Goal: Information Seeking & Learning: Learn about a topic

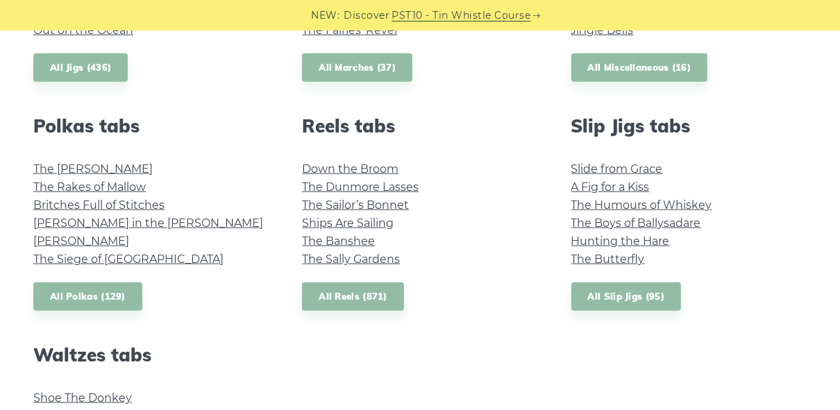
scroll to position [934, 0]
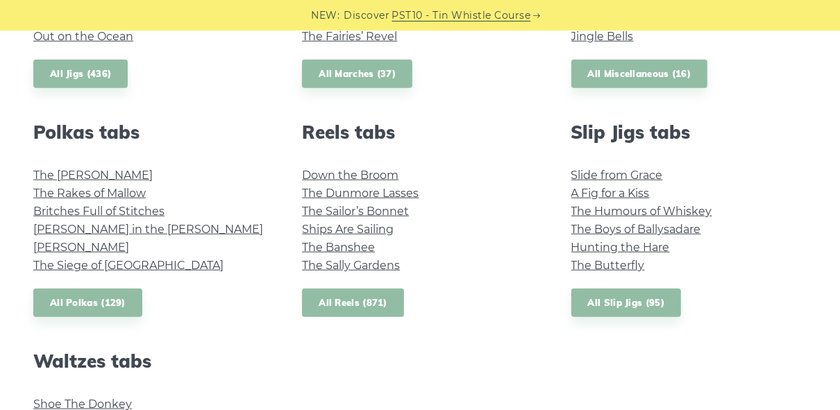
click at [364, 300] on link "All Reels (871)" at bounding box center [353, 303] width 102 height 28
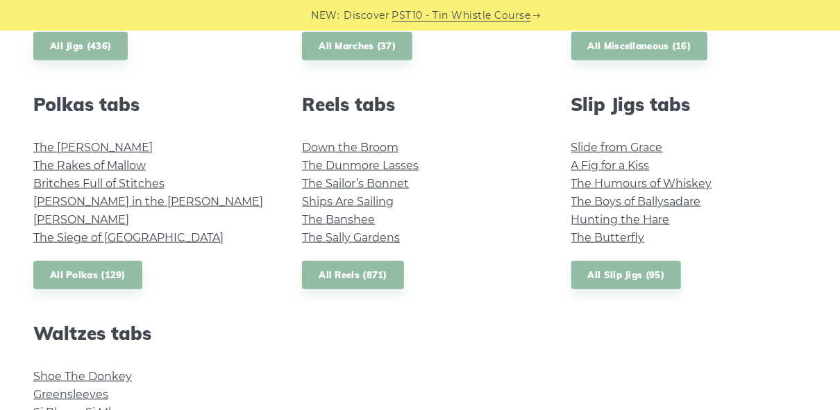
scroll to position [972, 0]
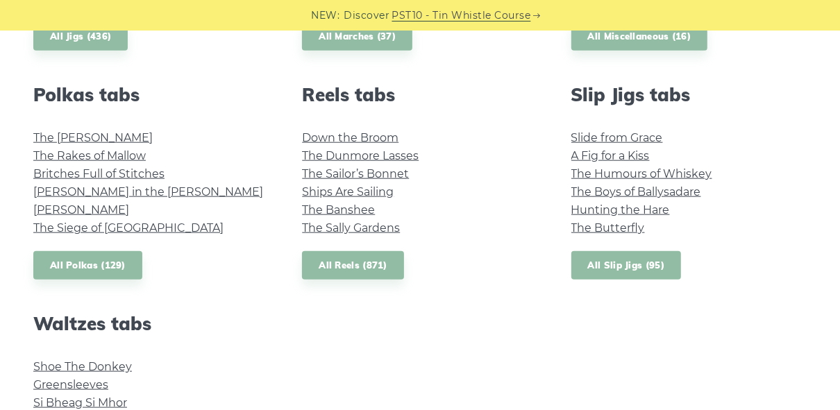
click at [587, 262] on link "All Slip Jigs (95)" at bounding box center [626, 265] width 110 height 28
click at [125, 258] on link "All Polkas (129)" at bounding box center [87, 265] width 109 height 28
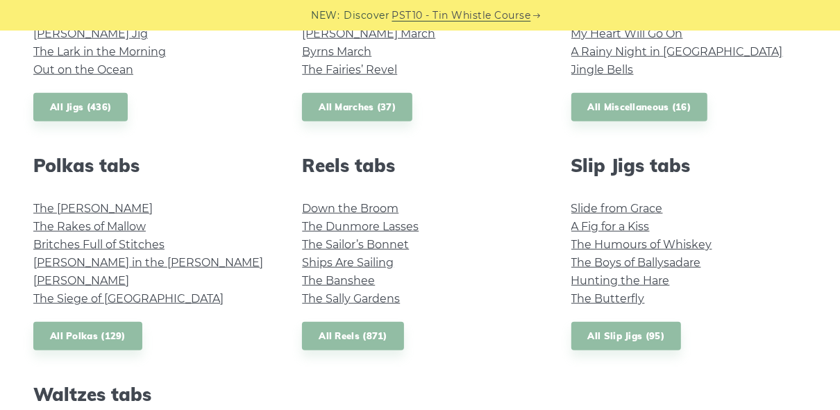
scroll to position [870, 0]
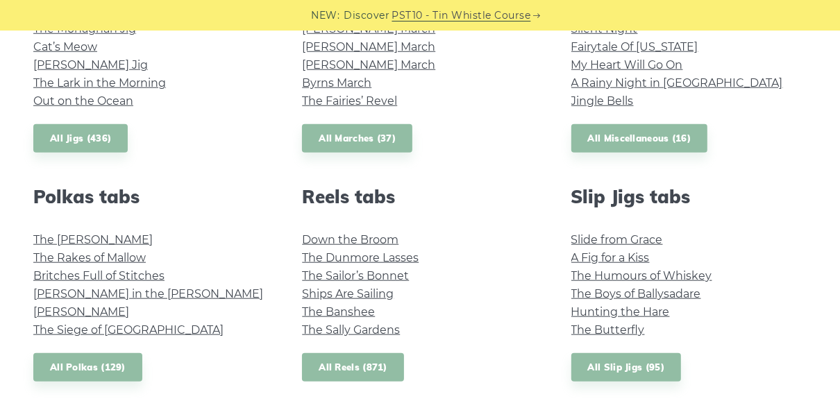
click at [366, 361] on link "All Reels (871)" at bounding box center [353, 367] width 102 height 28
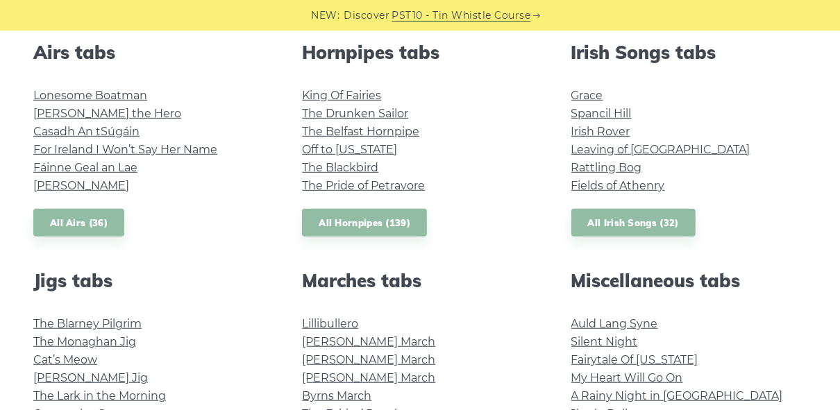
scroll to position [555, 0]
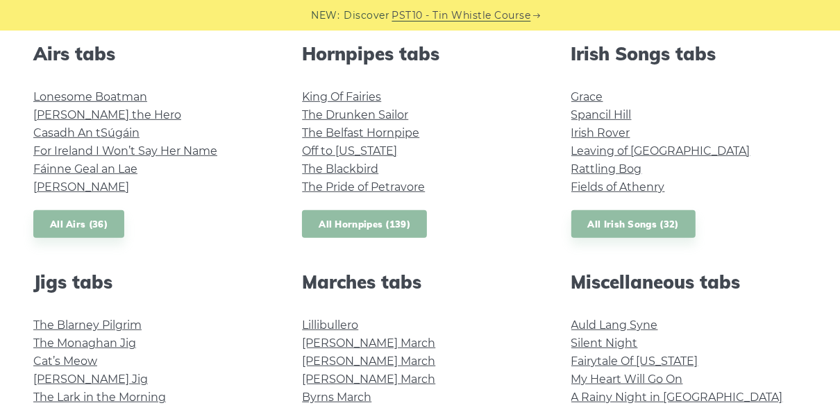
click at [388, 220] on link "All Hornpipes (139)" at bounding box center [364, 224] width 125 height 28
click at [366, 155] on link "Off to California" at bounding box center [349, 150] width 95 height 13
click at [623, 228] on link "All Irish Songs (32)" at bounding box center [633, 224] width 124 height 28
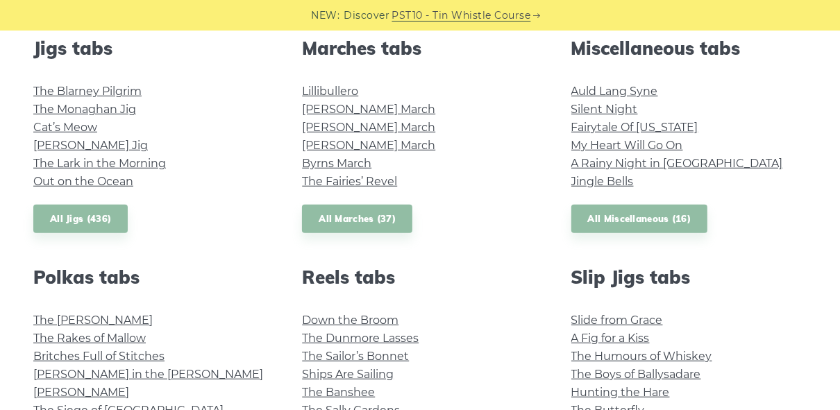
scroll to position [805, 0]
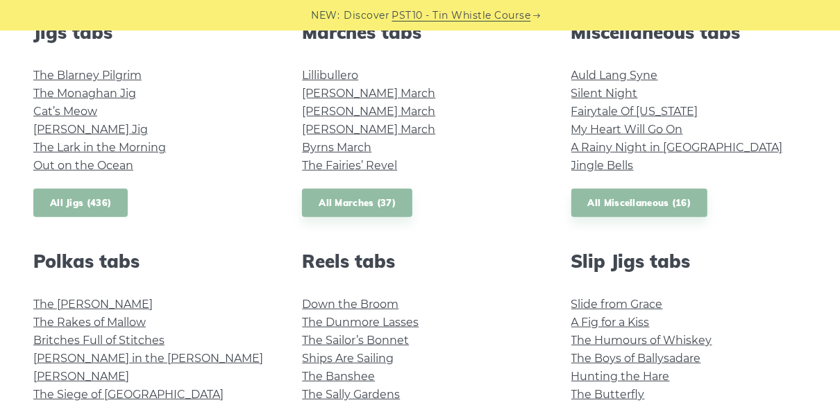
click at [89, 207] on link "All Jigs (436)" at bounding box center [80, 203] width 94 height 28
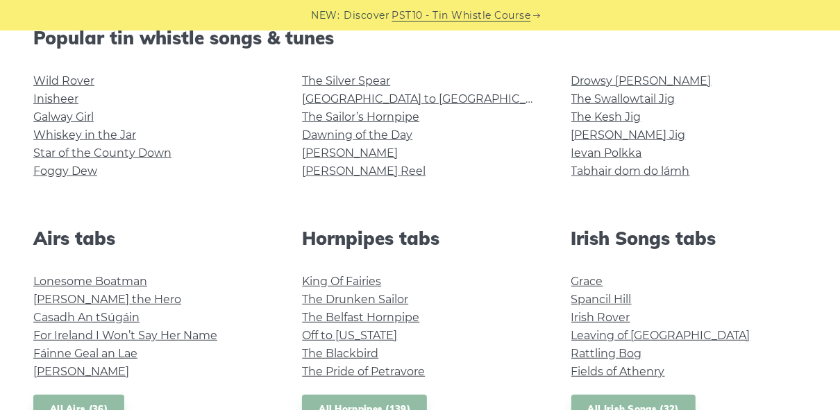
scroll to position [351, 0]
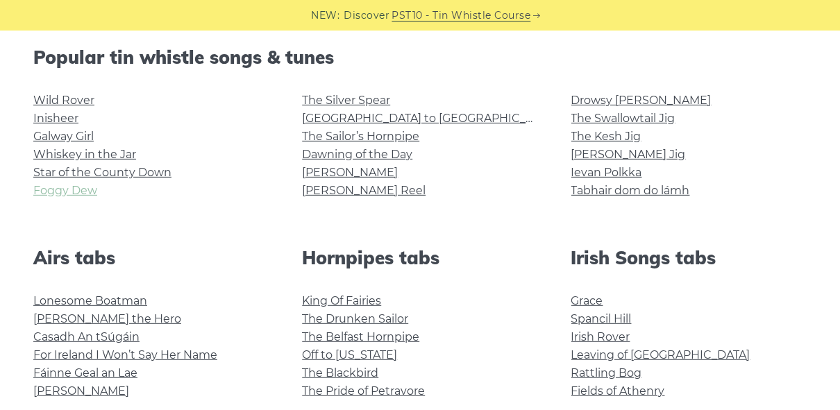
click at [67, 191] on link "Foggy Dew" at bounding box center [65, 190] width 64 height 13
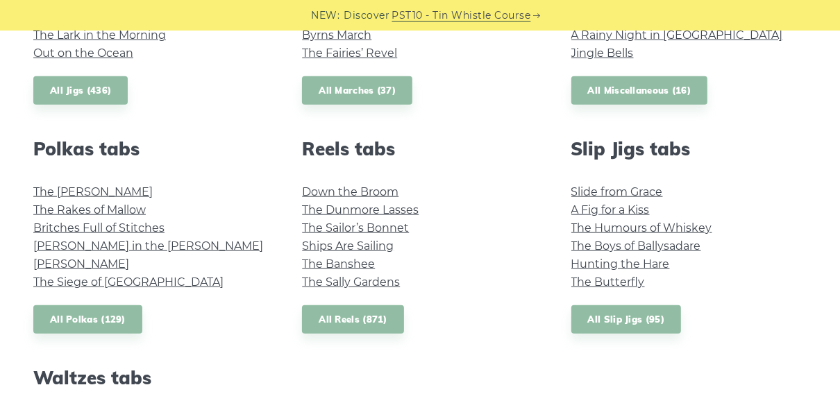
scroll to position [916, 0]
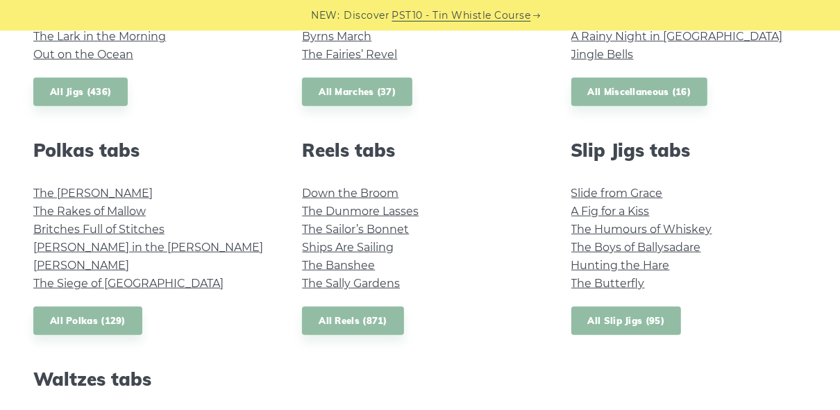
click at [595, 319] on link "All Slip Jigs (95)" at bounding box center [626, 321] width 110 height 28
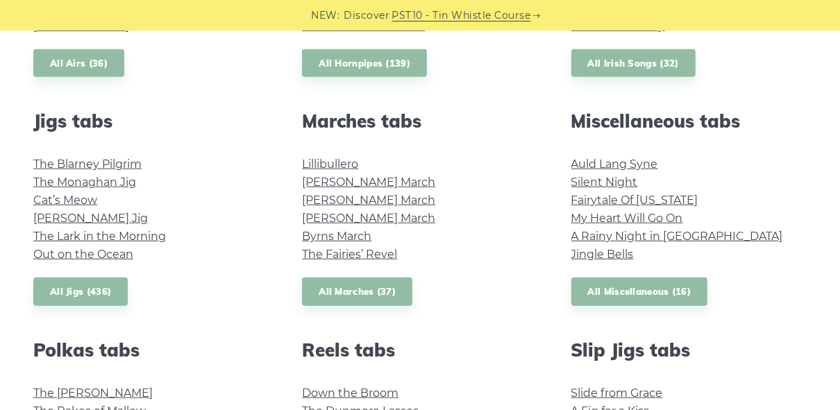
scroll to position [712, 0]
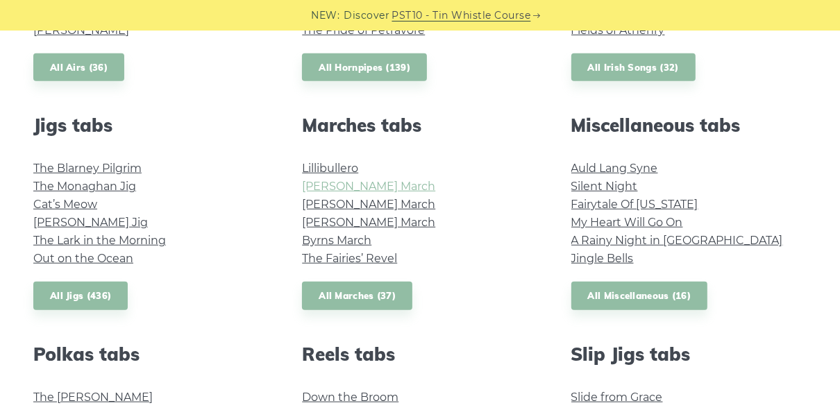
click at [351, 192] on link "O’Sullivan’s March" at bounding box center [368, 186] width 133 height 13
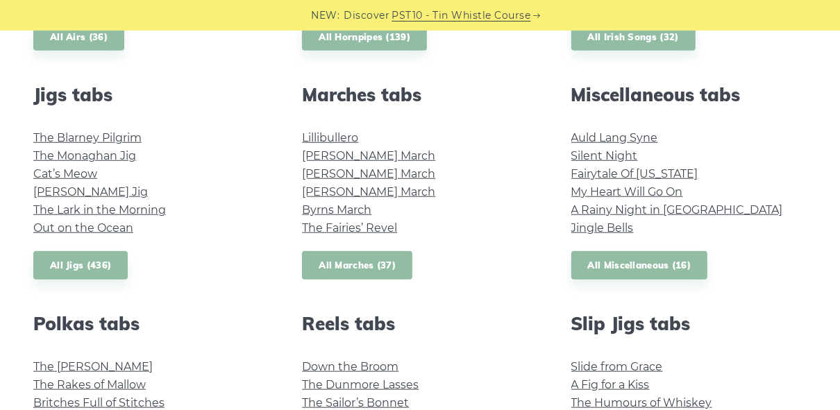
scroll to position [750, 0]
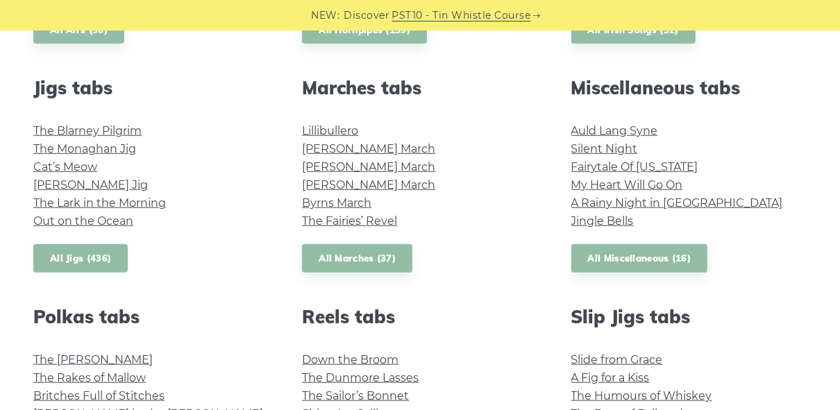
click at [83, 257] on link "All Jigs (436)" at bounding box center [80, 258] width 94 height 28
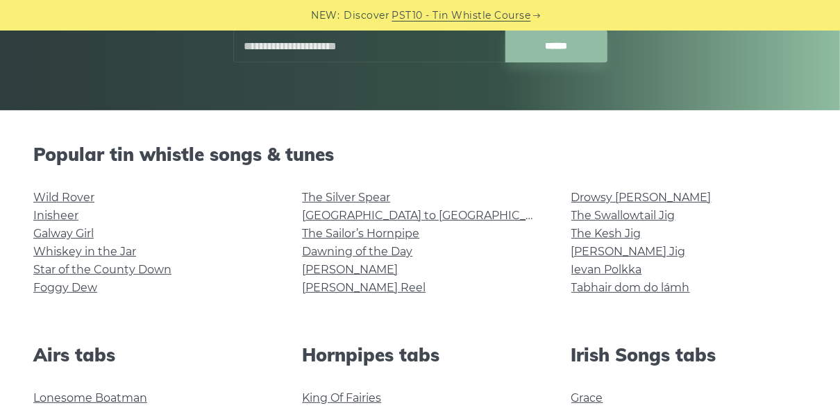
scroll to position [240, 0]
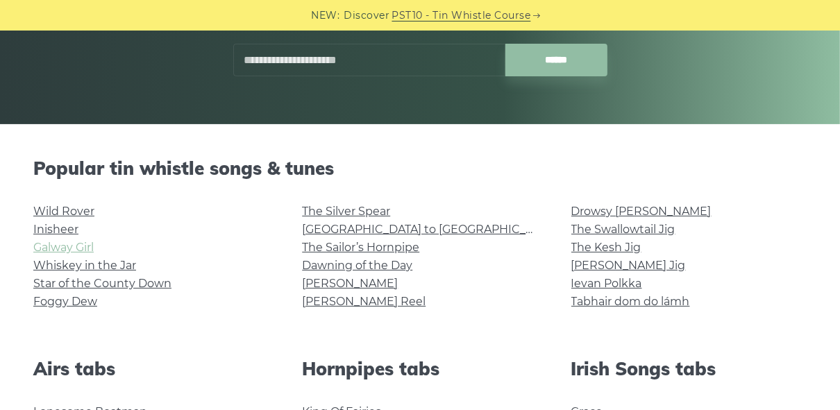
click at [76, 248] on link "Galway Girl" at bounding box center [63, 247] width 60 height 13
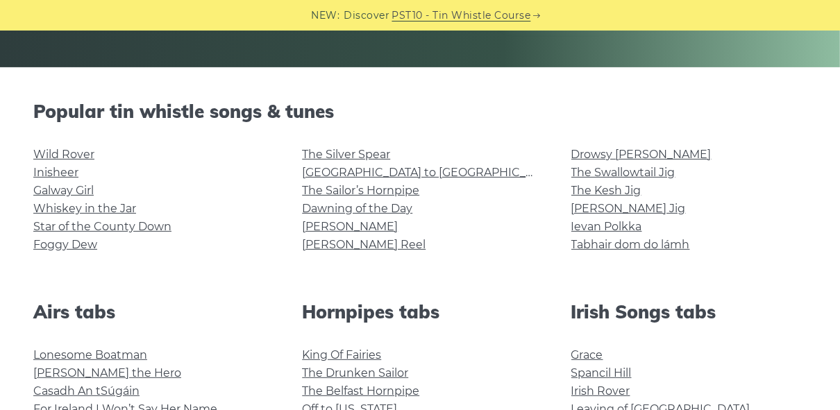
scroll to position [305, 0]
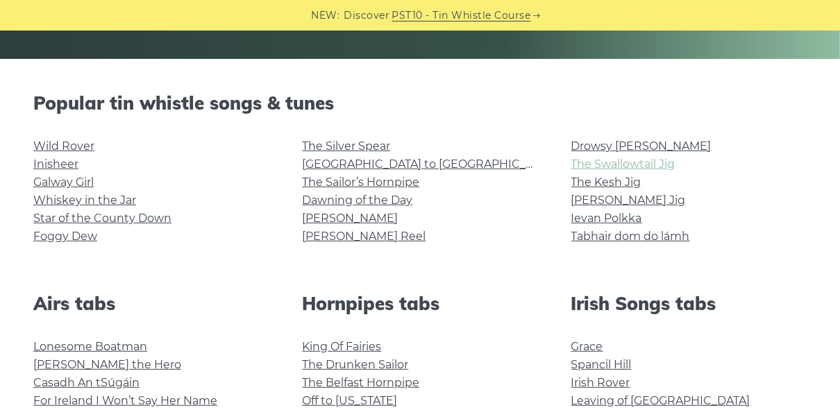
click at [598, 160] on link "The Swallowtail Jig" at bounding box center [623, 164] width 104 height 13
click at [611, 144] on link "Drowsy Maggie" at bounding box center [641, 146] width 140 height 13
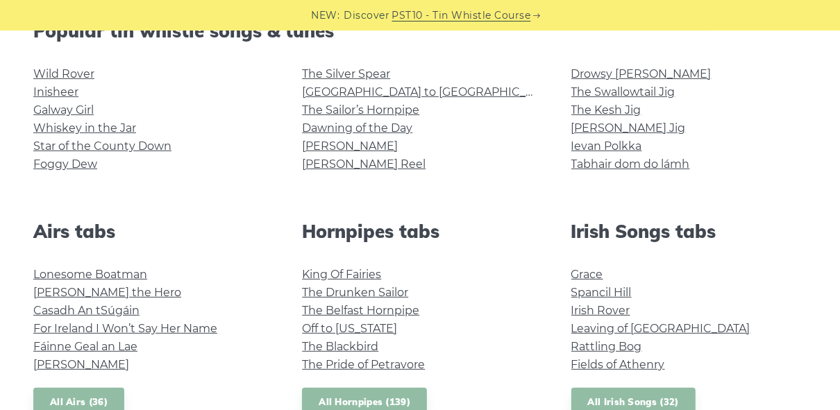
scroll to position [389, 0]
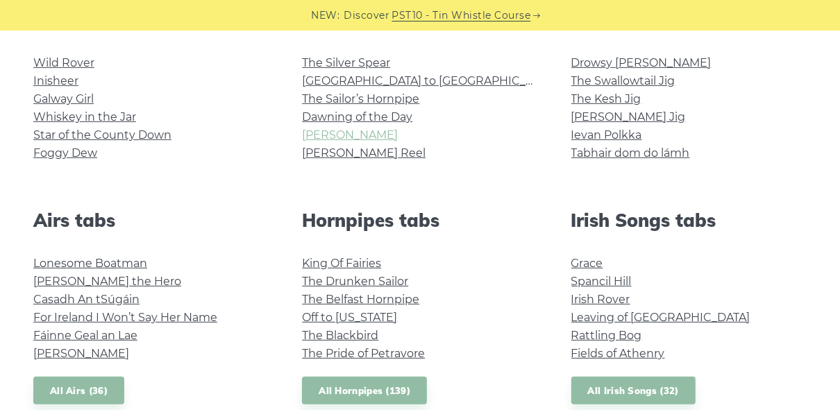
click at [329, 135] on link "Tam Lin" at bounding box center [350, 134] width 96 height 13
click at [355, 115] on link "Dawning of the Day" at bounding box center [357, 116] width 110 height 13
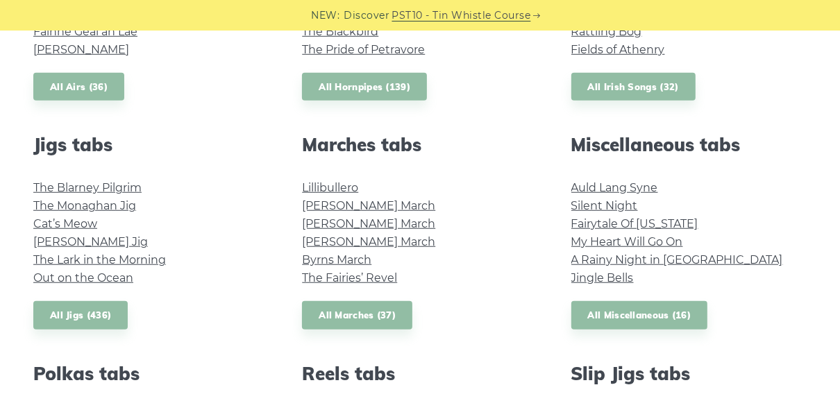
scroll to position [694, 0]
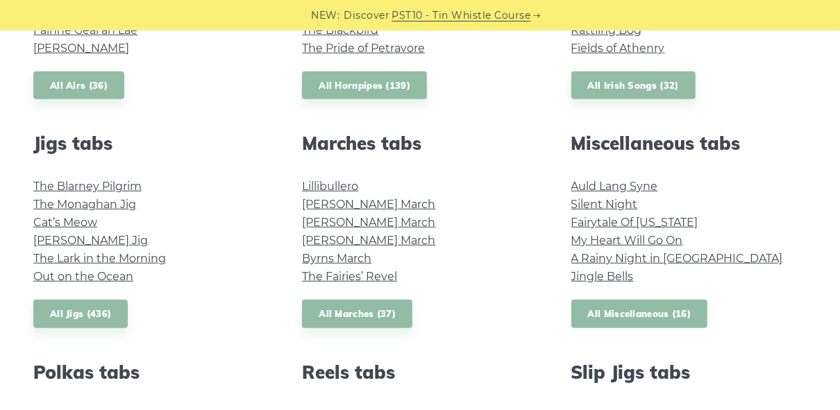
click at [620, 326] on link "All Miscellaneous (16)" at bounding box center [639, 314] width 137 height 28
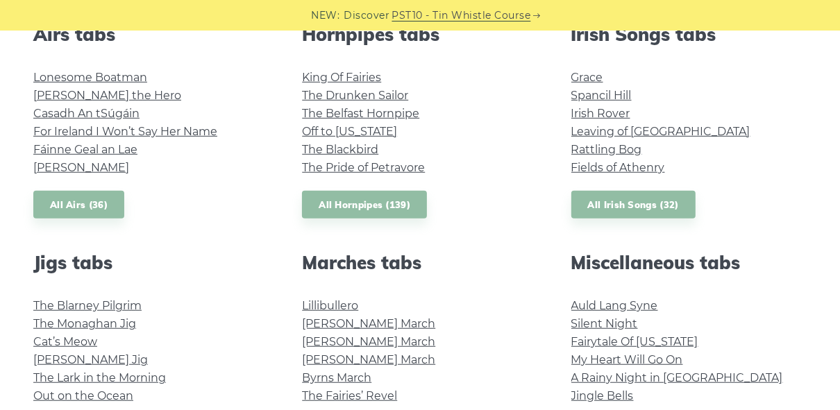
scroll to position [564, 0]
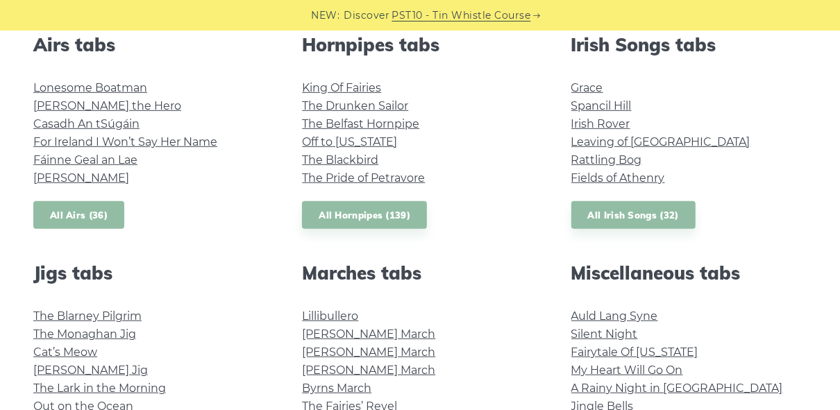
click at [97, 222] on link "All Airs (36)" at bounding box center [78, 215] width 91 height 28
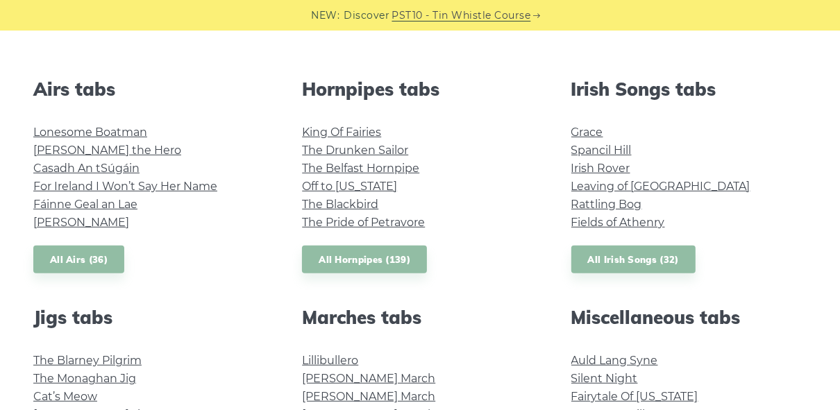
scroll to position [546, 0]
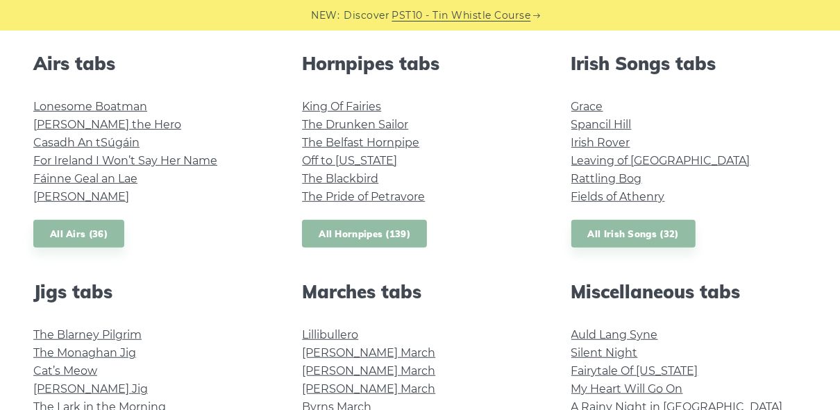
click at [409, 234] on link "All Hornpipes (139)" at bounding box center [364, 234] width 125 height 28
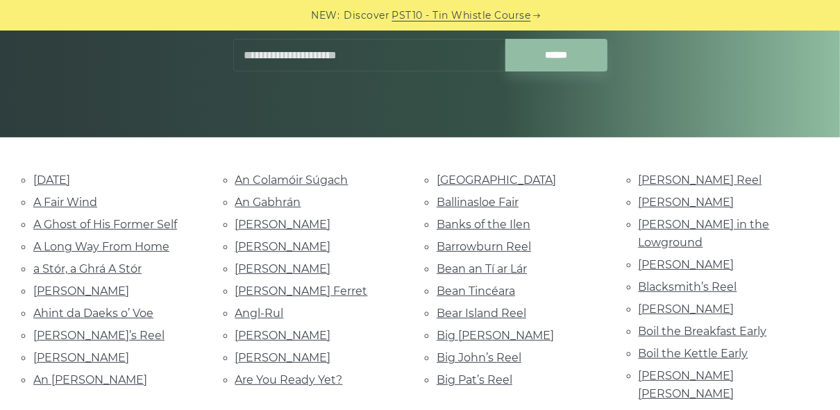
scroll to position [229, 0]
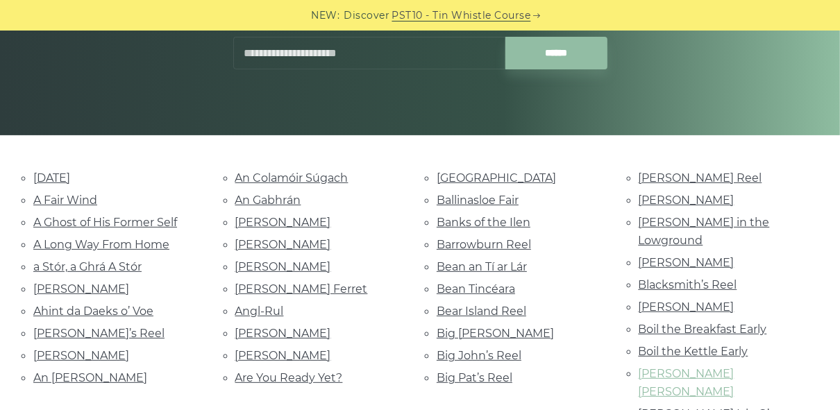
click at [704, 367] on link "Bonnie Anne" at bounding box center [687, 382] width 96 height 31
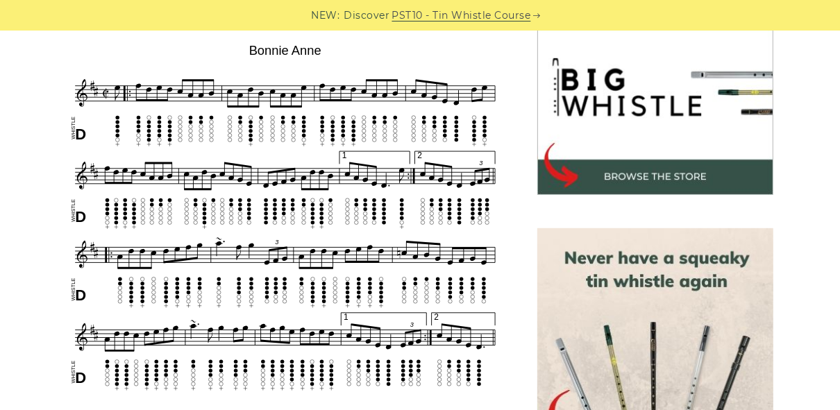
scroll to position [444, 0]
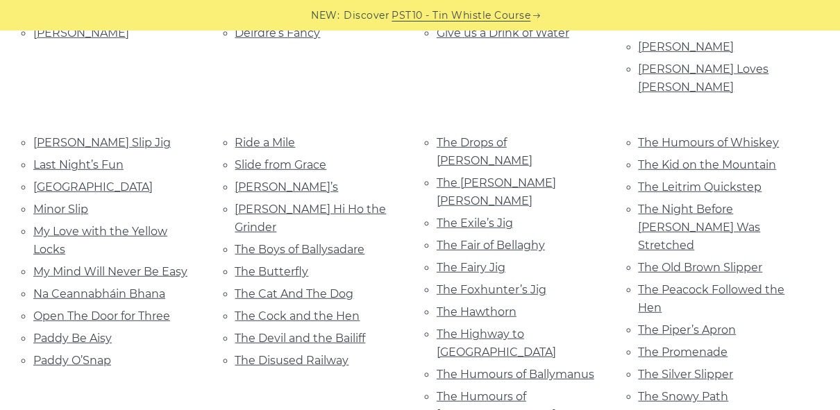
scroll to position [601, 0]
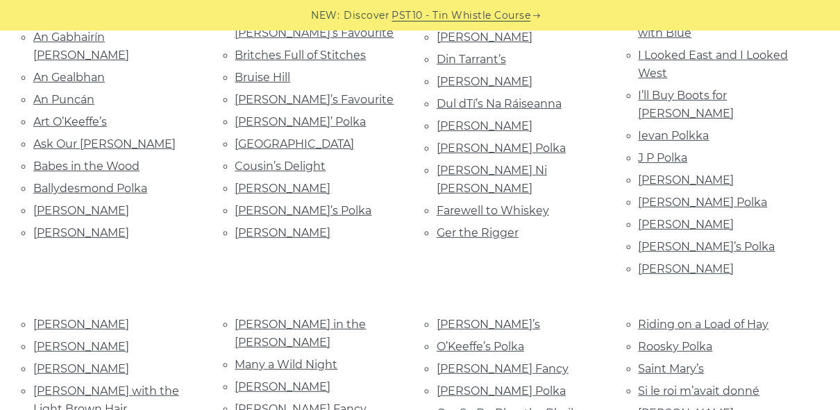
scroll to position [268, 0]
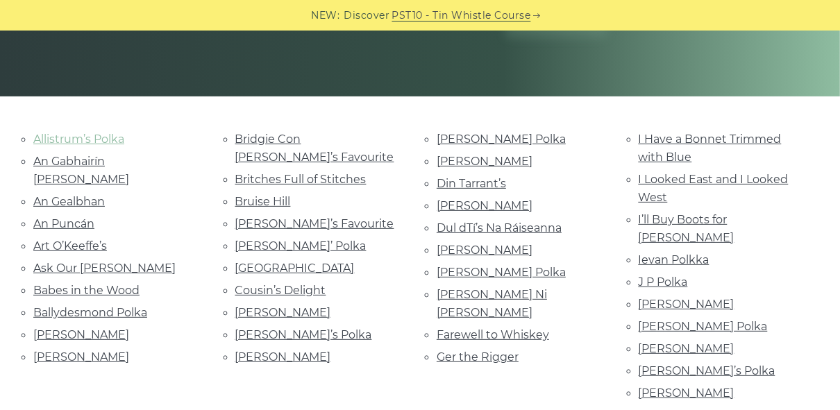
click at [94, 135] on link "Allistrum’s Polka" at bounding box center [78, 139] width 91 height 13
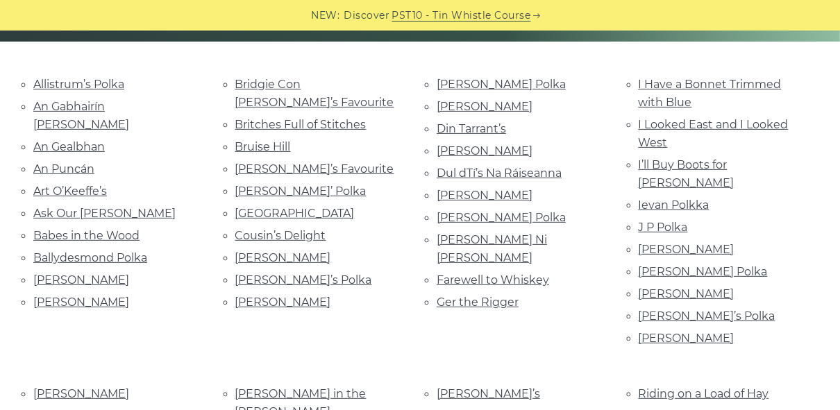
scroll to position [323, 0]
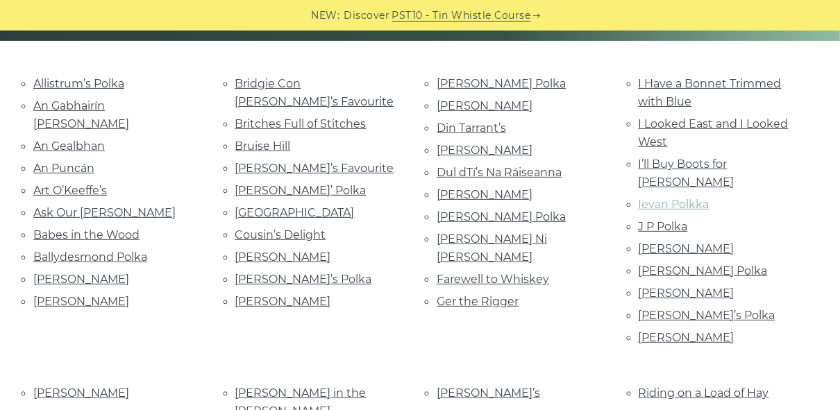
click at [671, 198] on link "Ievan Polkka" at bounding box center [674, 204] width 71 height 13
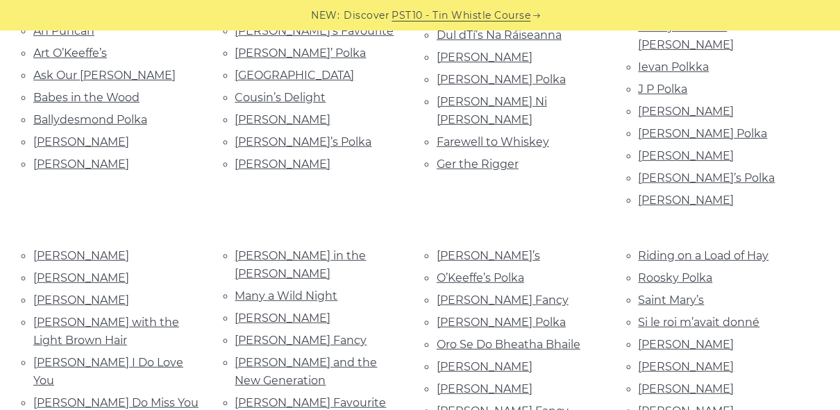
scroll to position [462, 0]
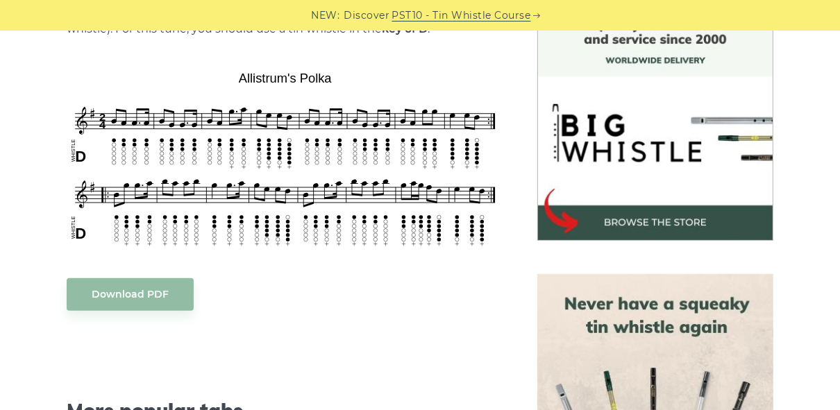
scroll to position [389, 0]
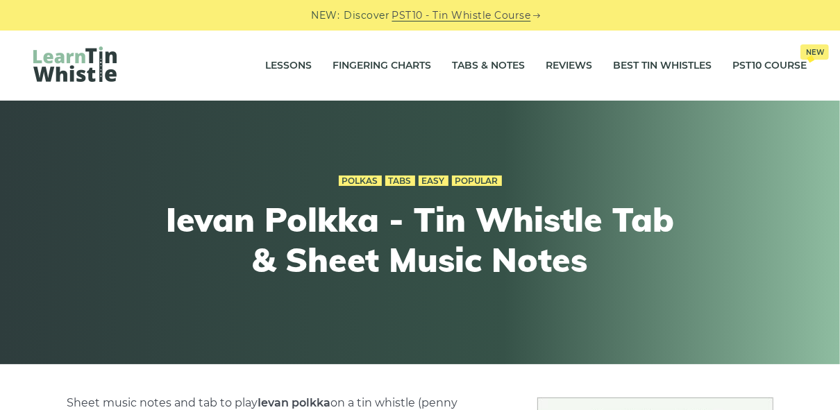
scroll to position [444, 0]
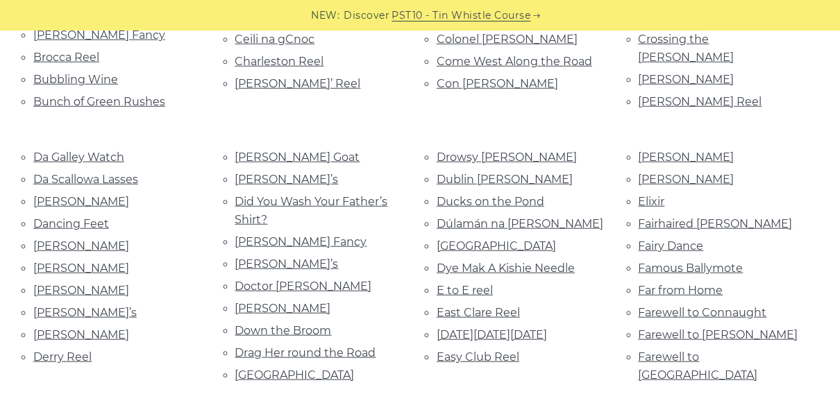
scroll to position [823, 0]
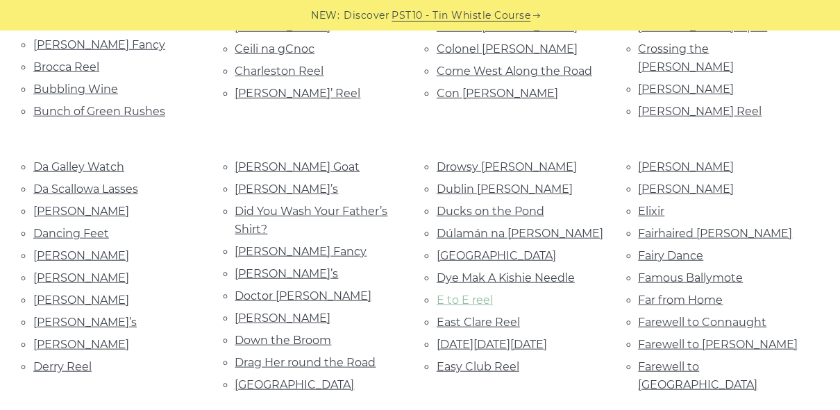
click at [461, 294] on link "E to E reel" at bounding box center [465, 300] width 56 height 13
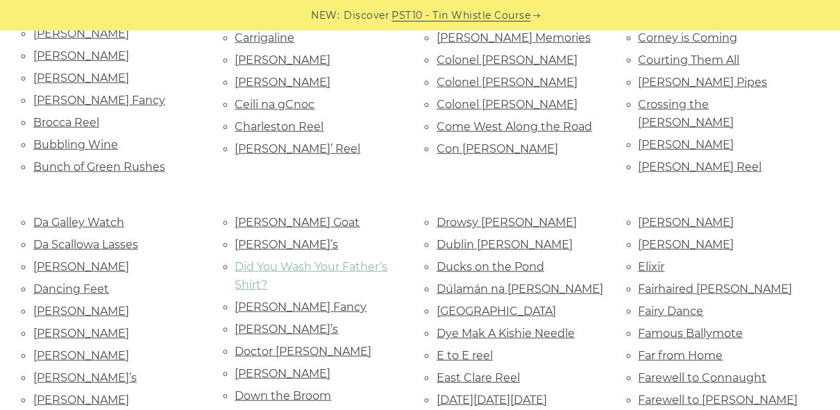
scroll to position [759, 0]
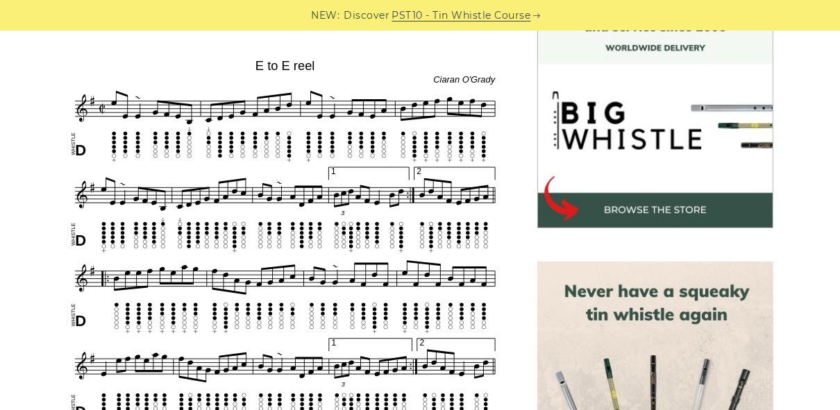
scroll to position [407, 0]
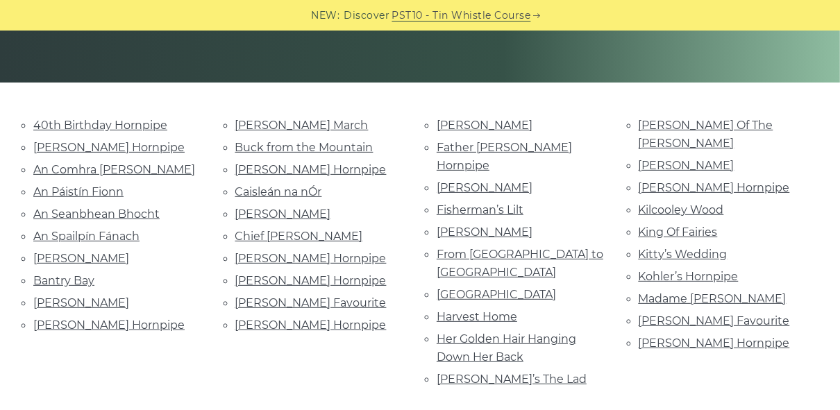
scroll to position [278, 0]
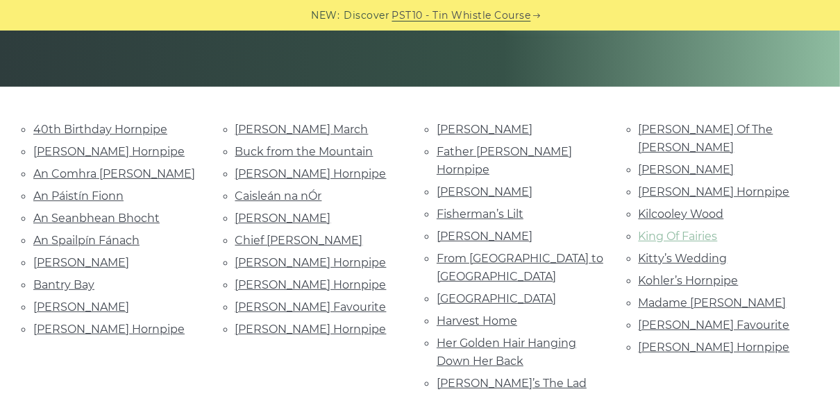
click at [679, 230] on link "King Of Fairies" at bounding box center [678, 236] width 79 height 13
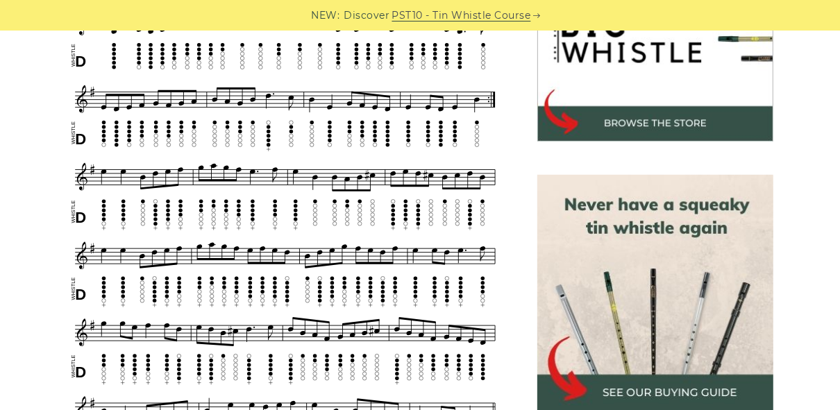
scroll to position [500, 0]
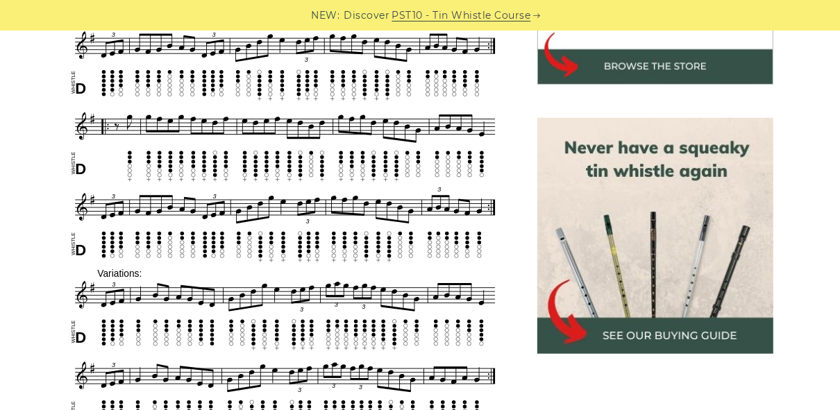
scroll to position [592, 0]
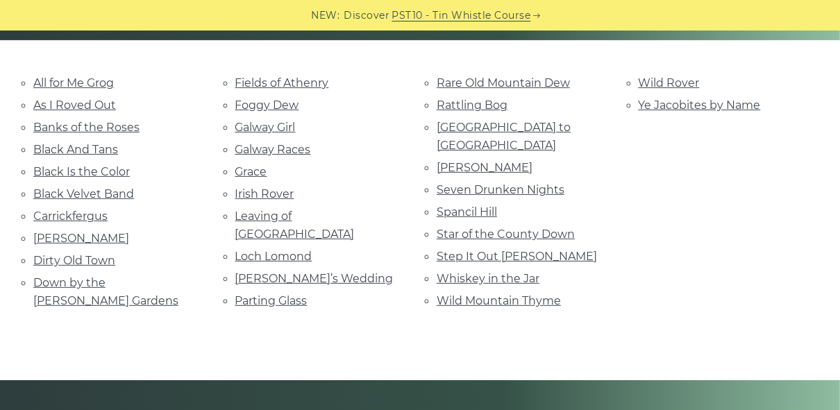
scroll to position [323, 0]
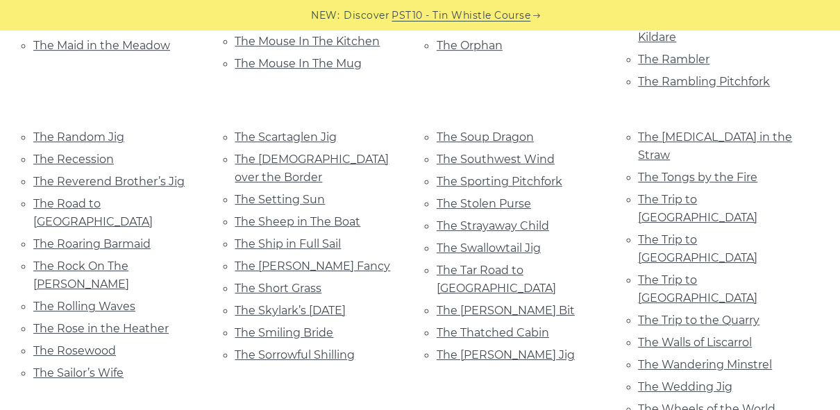
scroll to position [2952, 0]
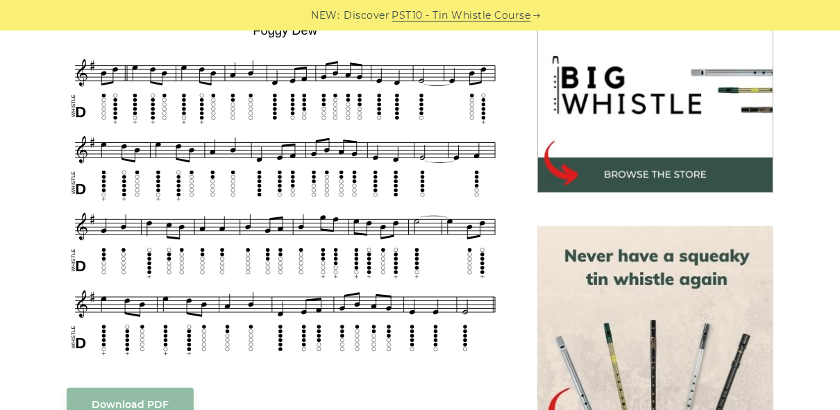
scroll to position [444, 0]
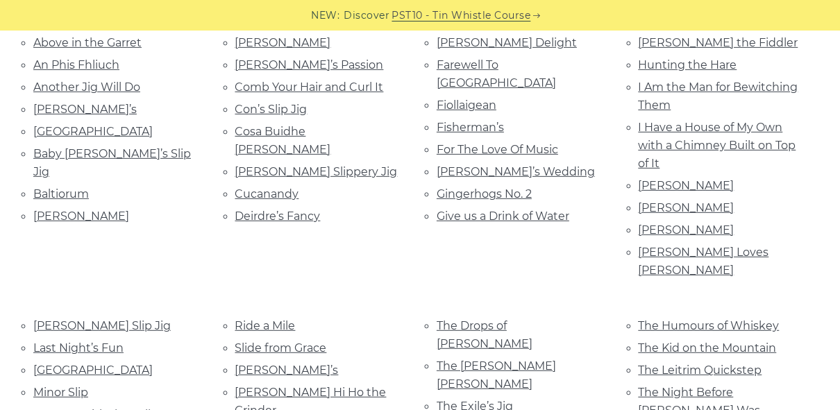
scroll to position [407, 0]
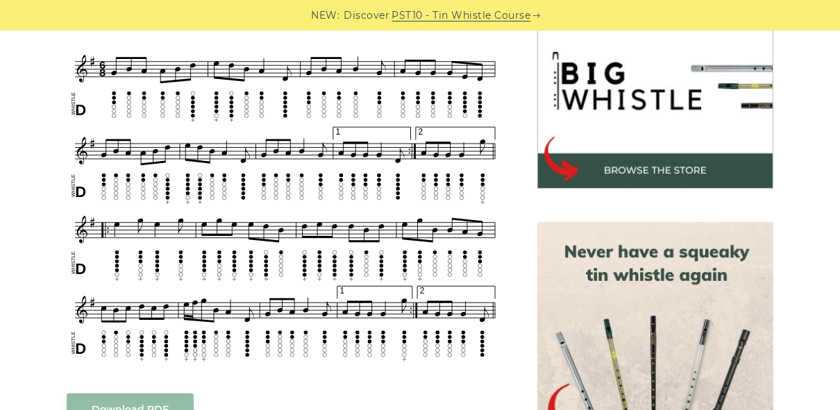
scroll to position [434, 0]
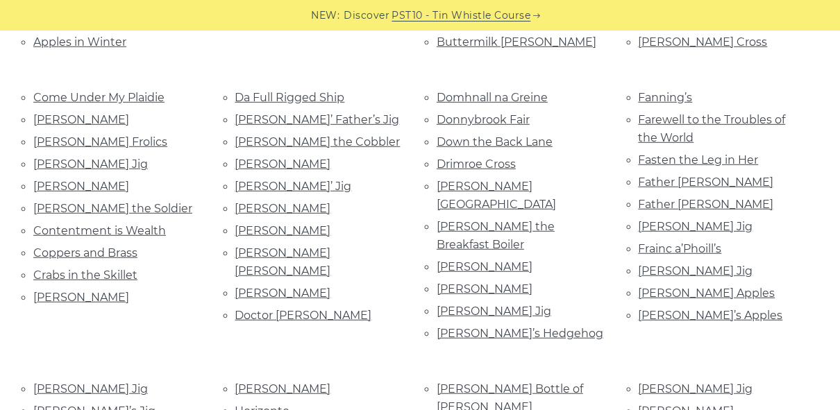
scroll to position [582, 0]
click at [110, 269] on link "Crabs in the Skillet" at bounding box center [85, 275] width 104 height 13
click at [302, 92] on link "Da Full Rigged Ship" at bounding box center [290, 98] width 110 height 13
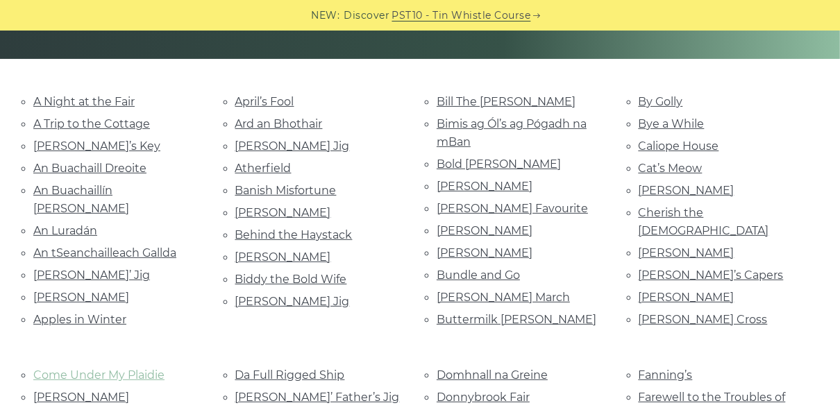
scroll to position [305, 0]
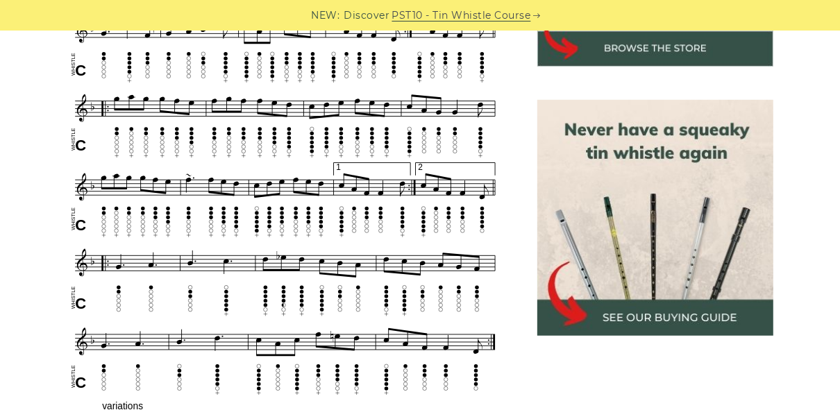
scroll to position [564, 0]
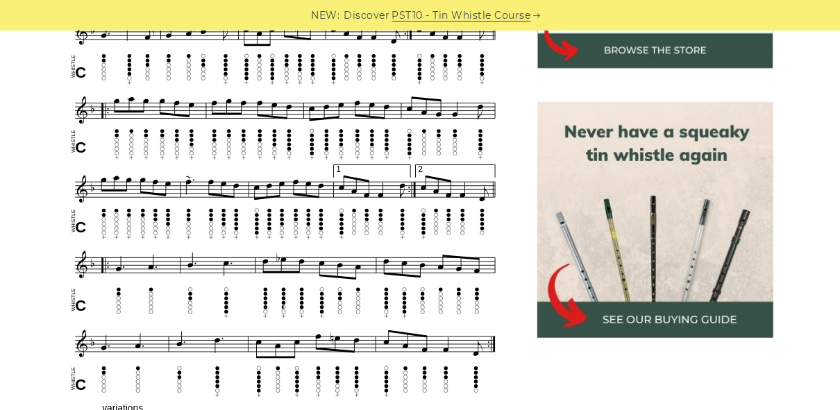
click at [11, 0] on div "NEW: Discover PST10 - Tin Whistle Course" at bounding box center [420, 15] width 840 height 31
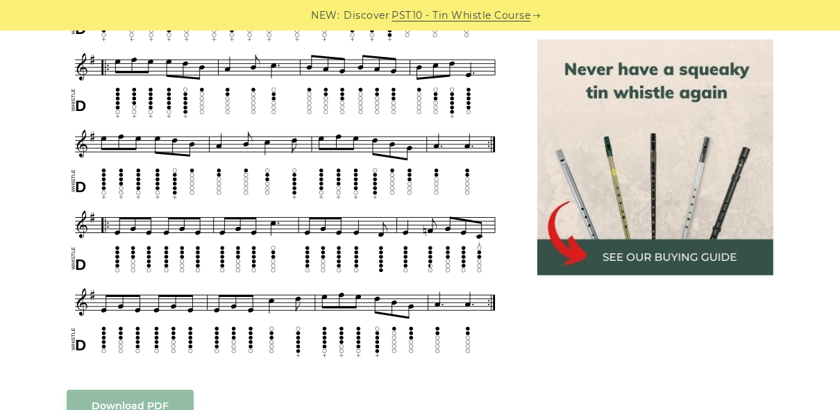
scroll to position [527, 0]
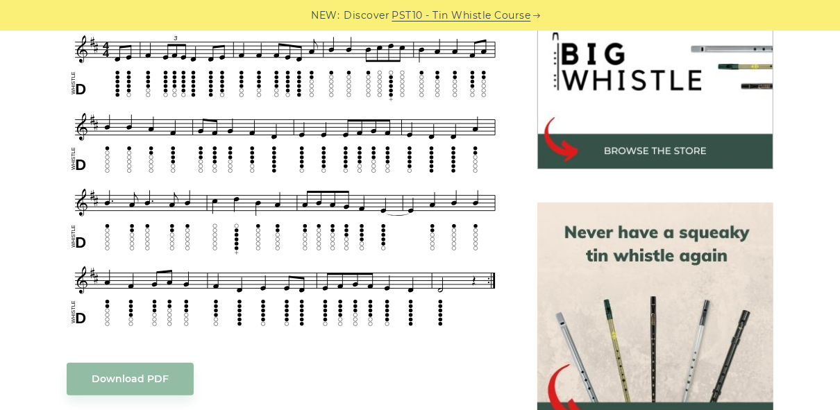
scroll to position [453, 0]
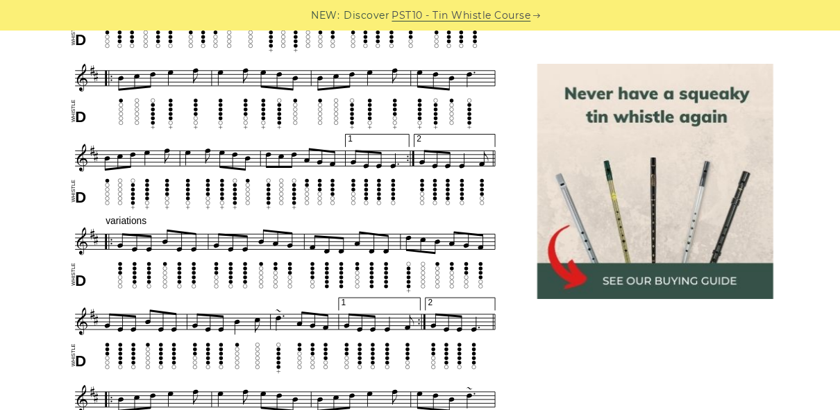
scroll to position [611, 0]
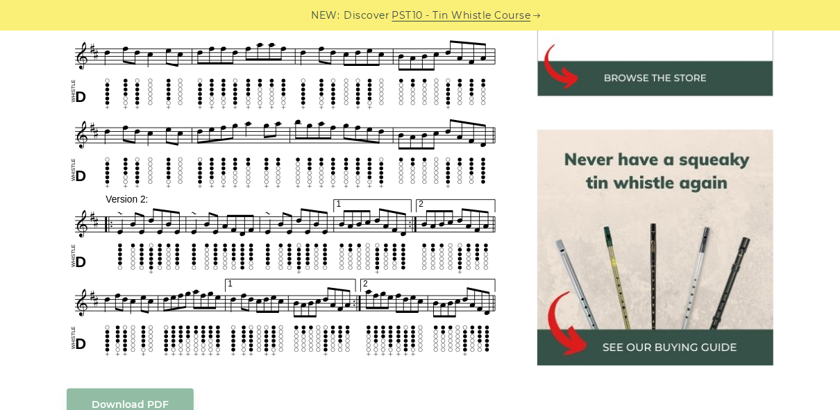
scroll to position [546, 0]
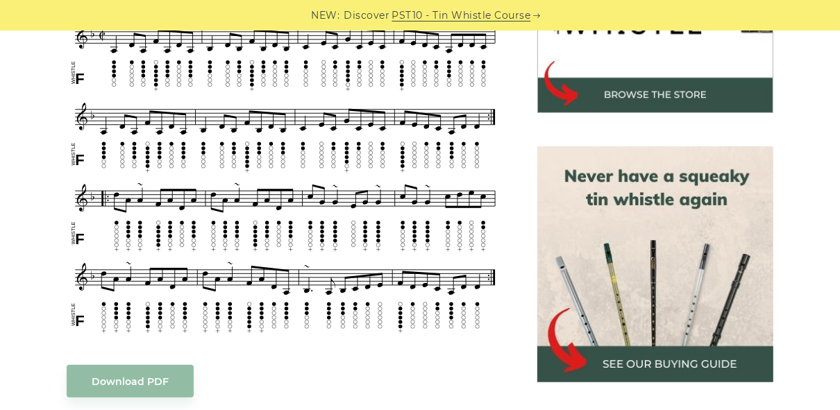
scroll to position [518, 0]
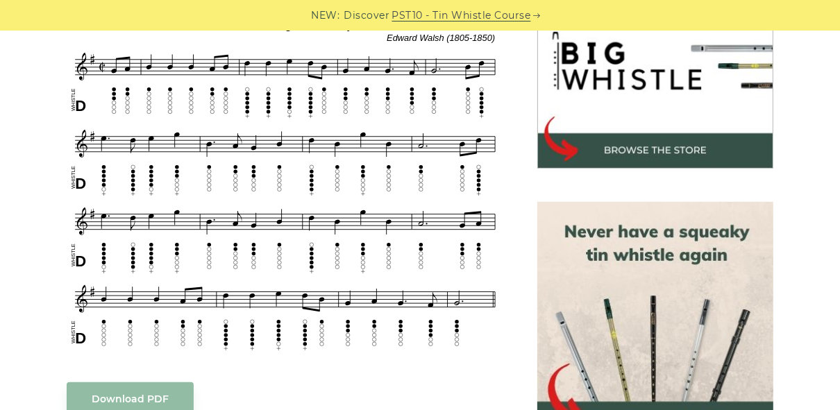
scroll to position [462, 0]
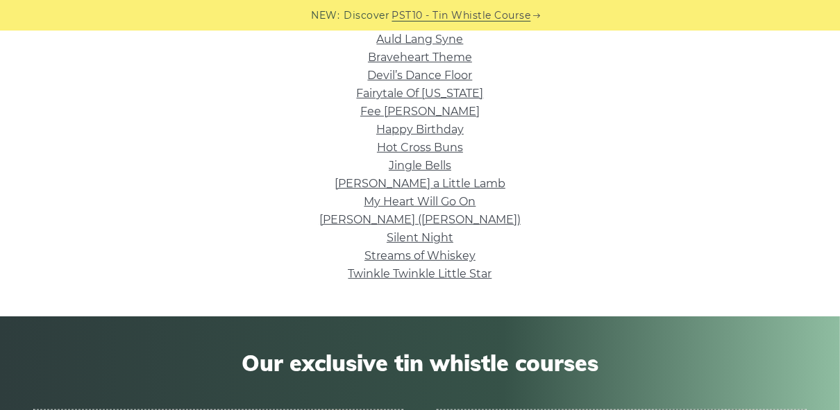
scroll to position [407, 0]
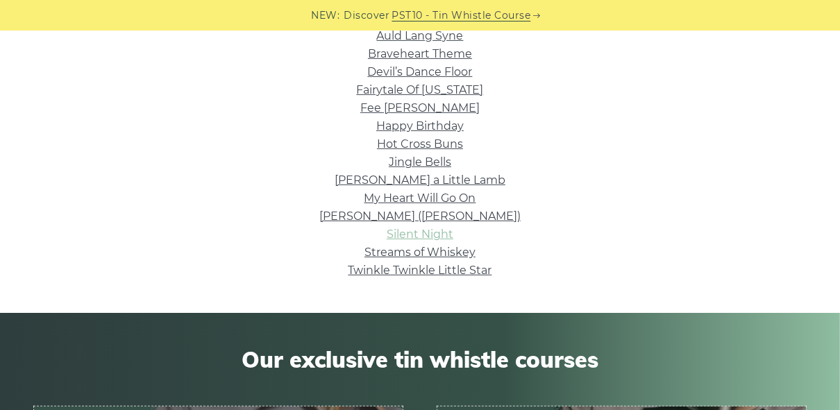
click at [440, 237] on link "Silent Night" at bounding box center [420, 234] width 67 height 13
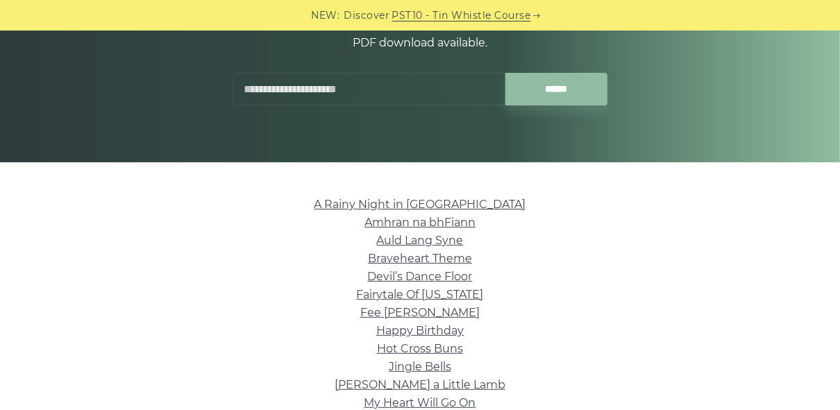
scroll to position [185, 0]
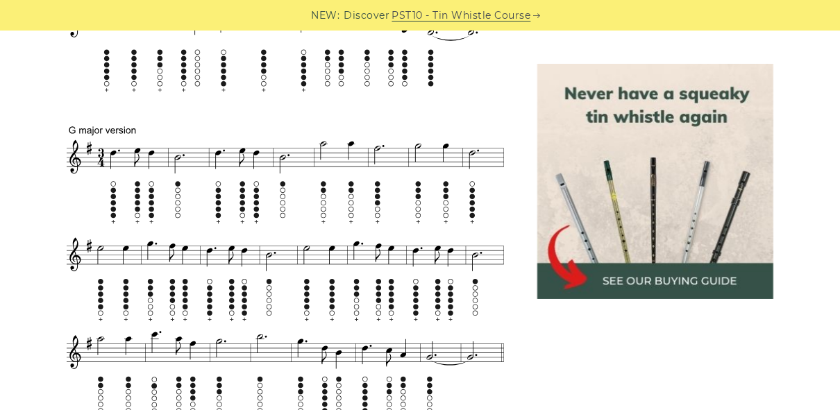
scroll to position [777, 0]
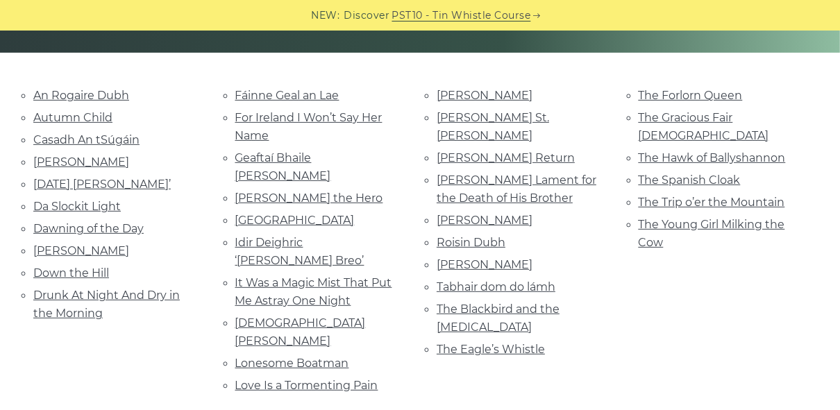
scroll to position [314, 0]
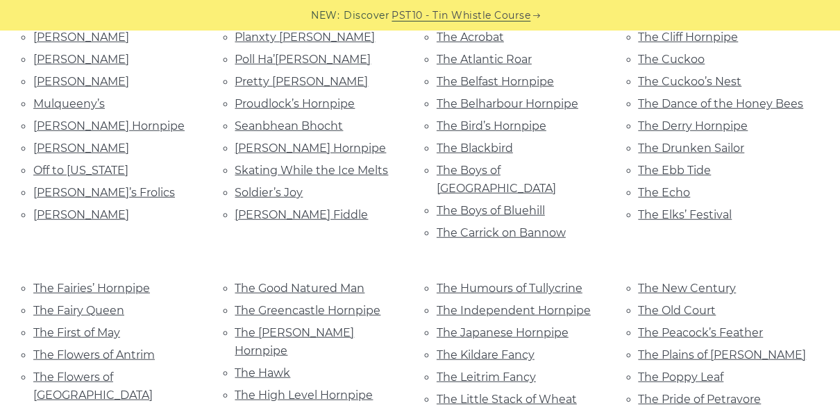
scroll to position [814, 0]
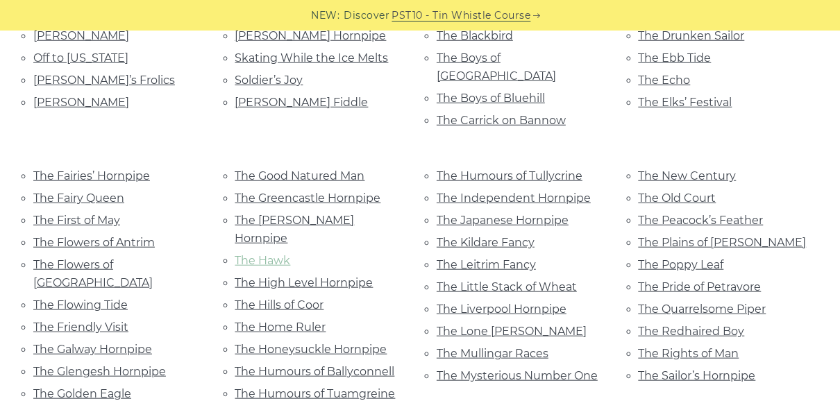
click at [263, 254] on link "The Hawk" at bounding box center [263, 260] width 56 height 13
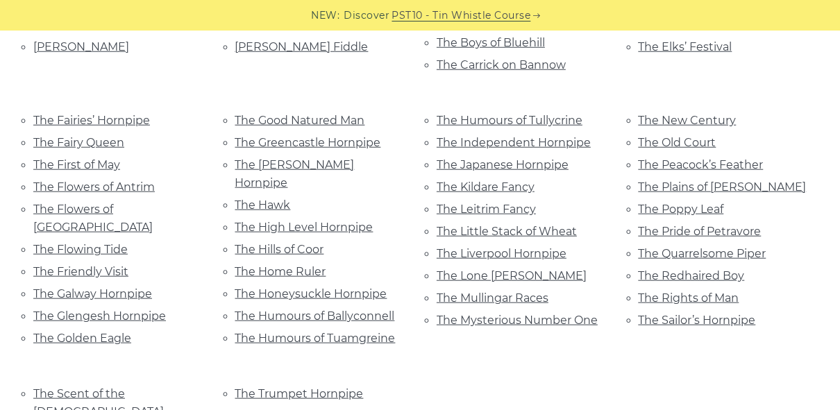
scroll to position [861, 0]
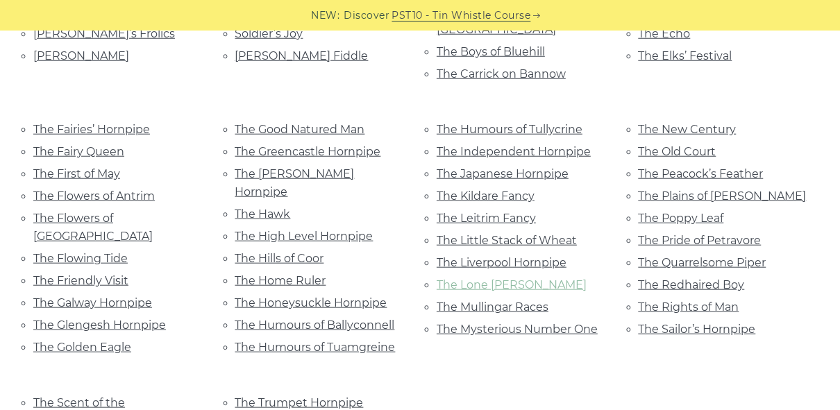
click at [459, 278] on link "The Lone Bush" at bounding box center [512, 284] width 150 height 13
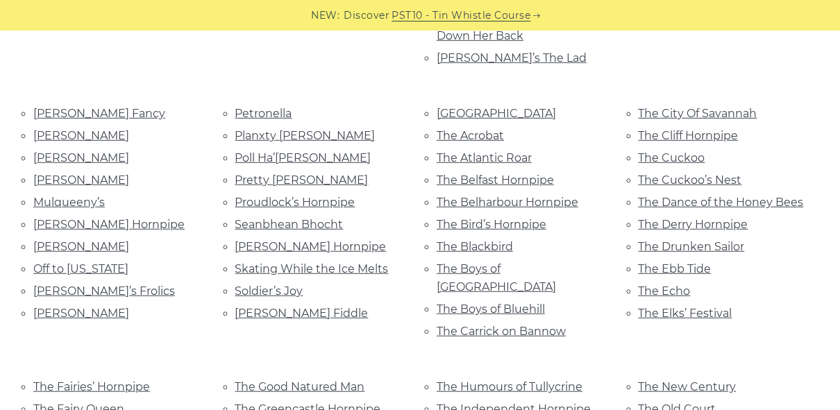
scroll to position [601, 0]
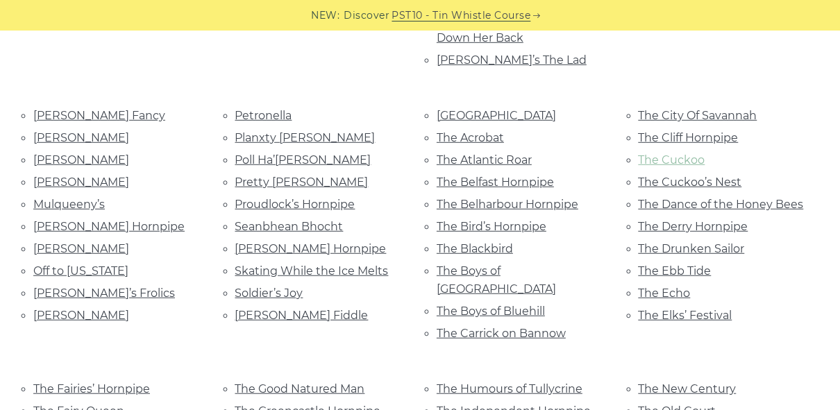
click at [666, 153] on link "The Cuckoo" at bounding box center [672, 159] width 67 height 13
click at [703, 309] on link "The Elks’ Festival" at bounding box center [686, 315] width 94 height 13
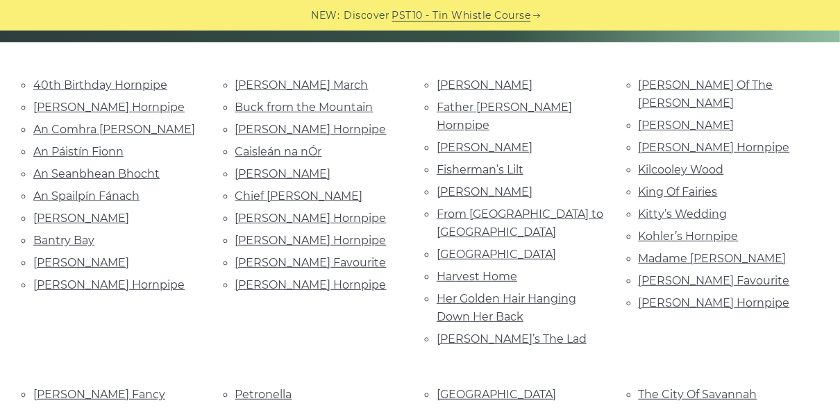
scroll to position [296, 0]
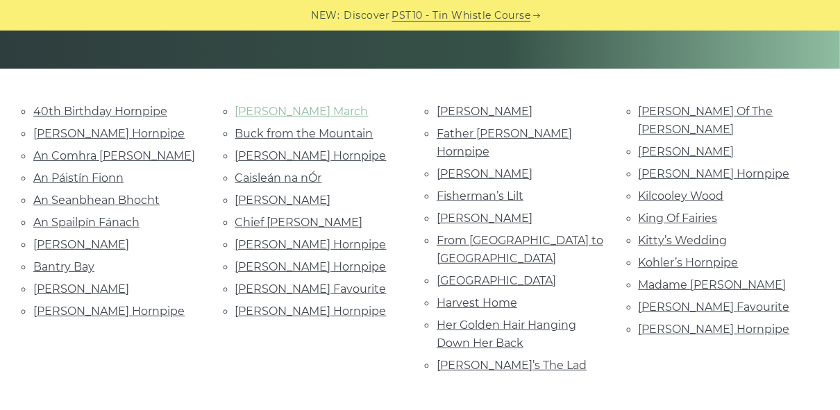
click at [300, 116] on link "[PERSON_NAME] March" at bounding box center [301, 111] width 133 height 13
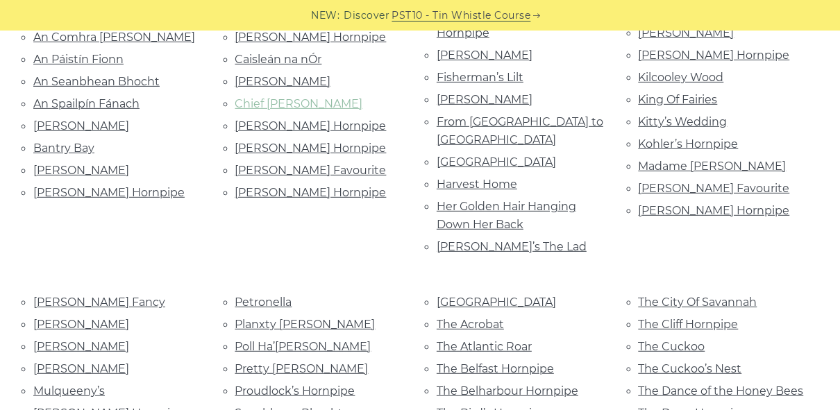
scroll to position [416, 0]
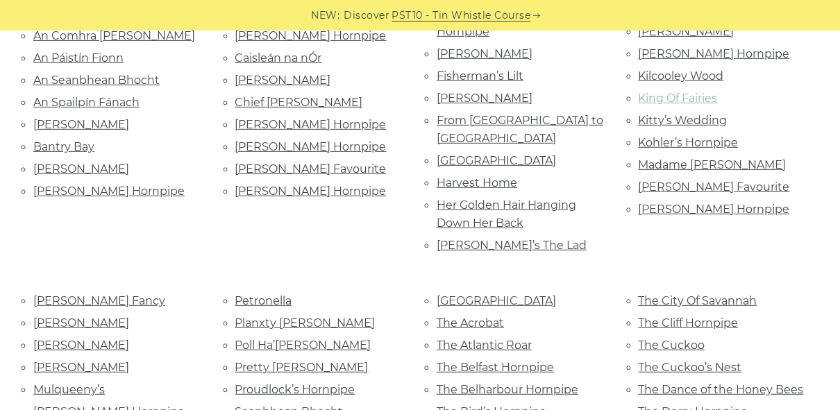
click at [702, 92] on link "King Of Fairies" at bounding box center [678, 98] width 79 height 13
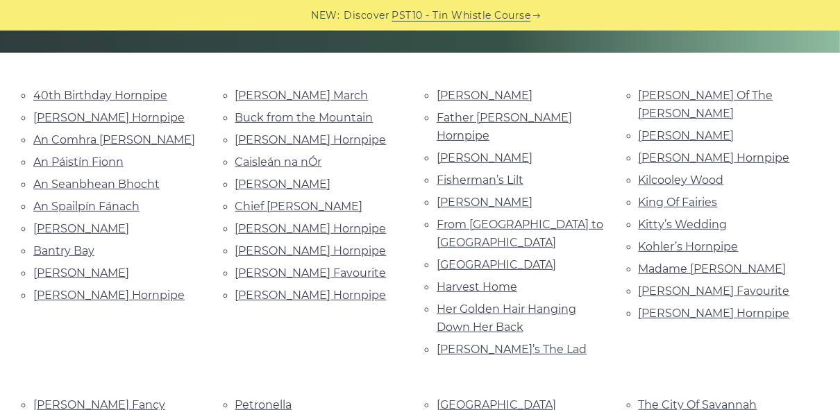
scroll to position [289, 0]
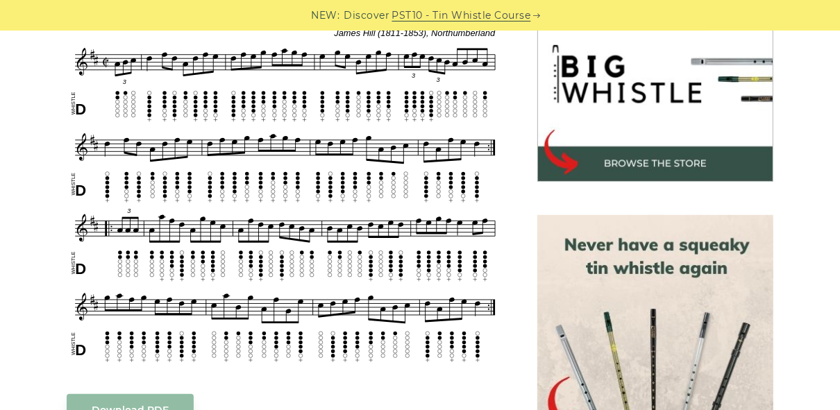
scroll to position [444, 0]
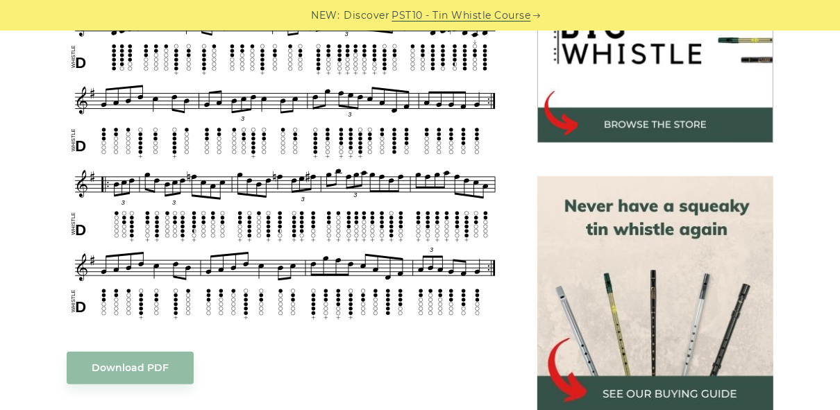
scroll to position [481, 0]
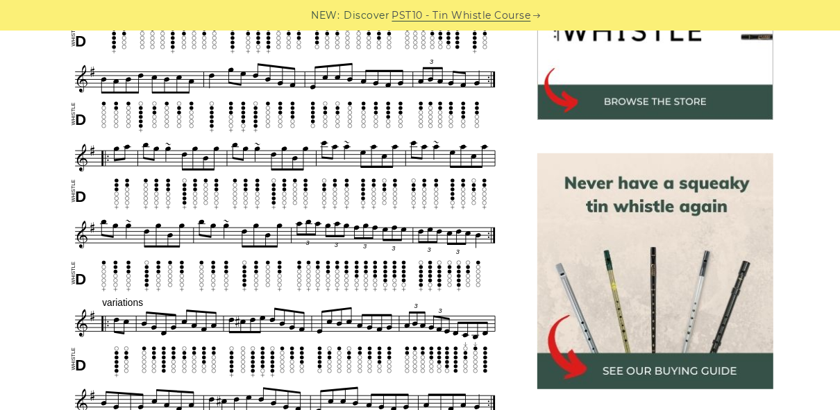
scroll to position [537, 0]
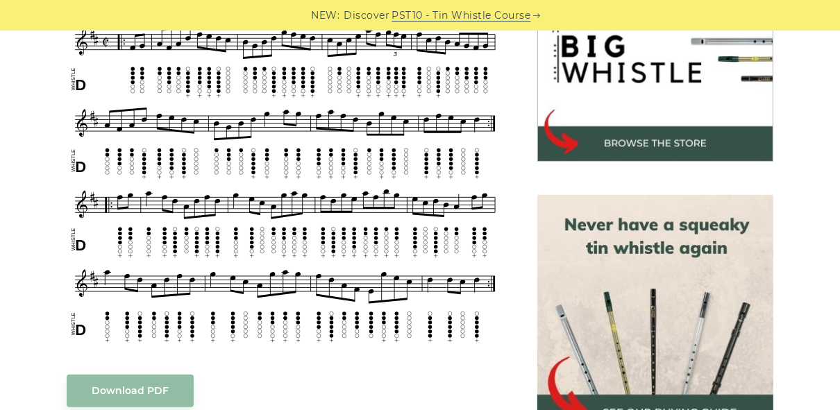
scroll to position [462, 0]
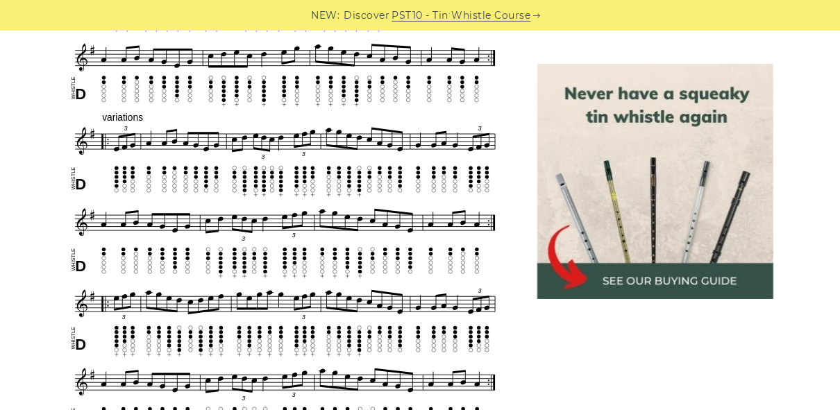
scroll to position [759, 0]
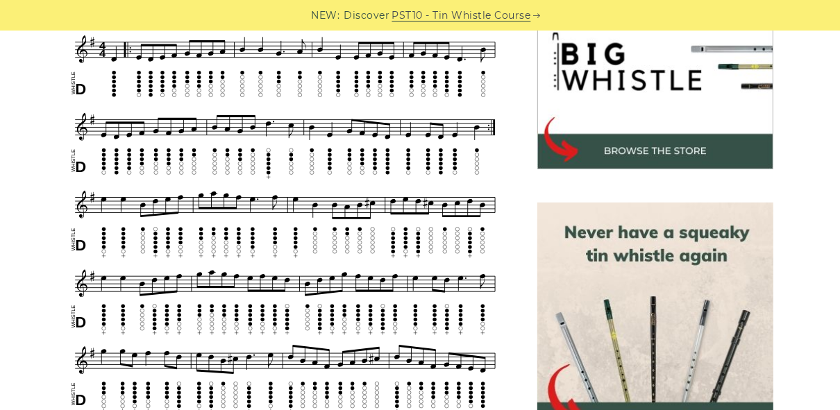
scroll to position [462, 0]
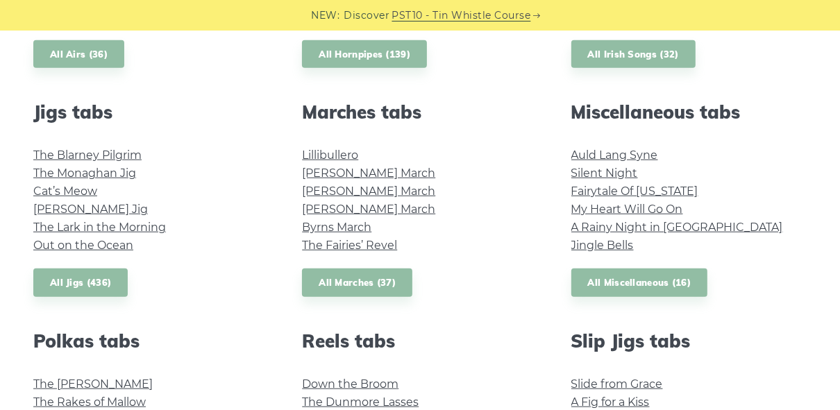
scroll to position [870, 0]
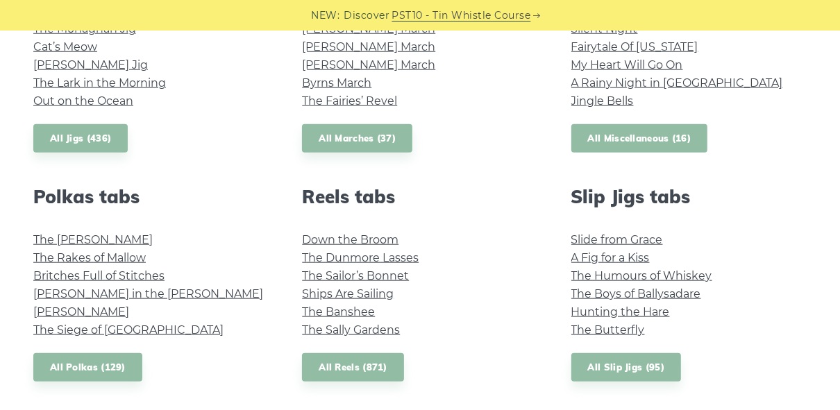
click at [648, 133] on link "All Miscellaneous (16)" at bounding box center [639, 138] width 137 height 28
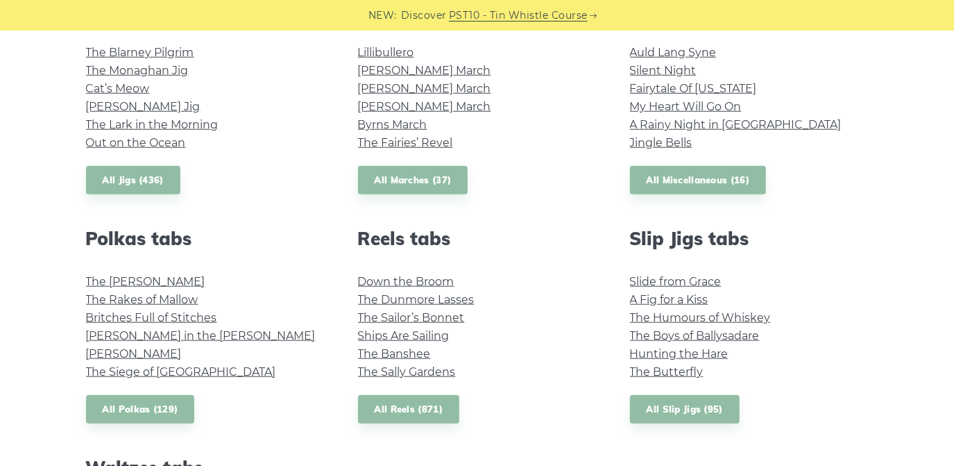
scroll to position [827, 0]
click at [164, 301] on link "The Rakes of Mallow" at bounding box center [142, 300] width 112 height 13
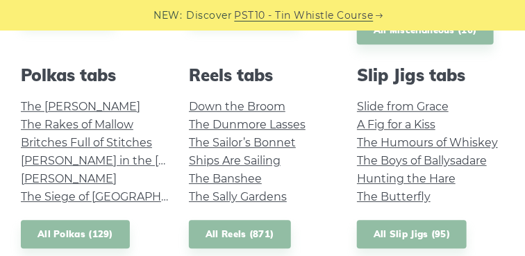
scroll to position [891, 0]
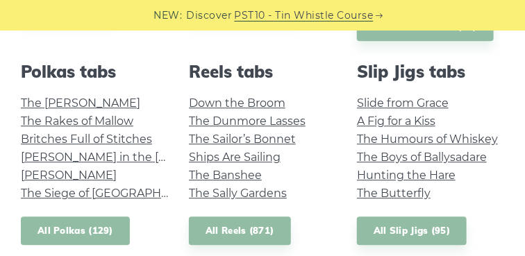
click at [85, 228] on link "All Polkas (129)" at bounding box center [75, 231] width 109 height 28
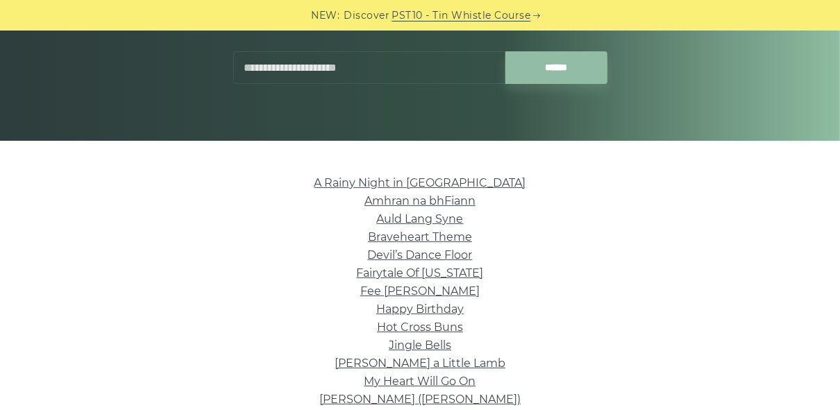
scroll to position [249, 0]
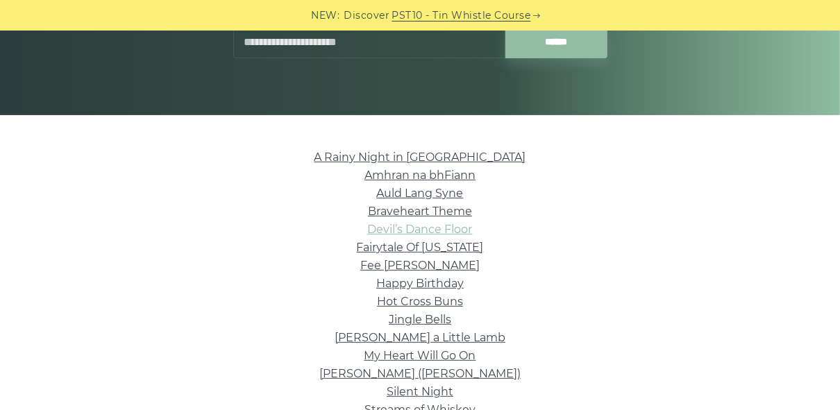
click at [458, 235] on link "Devil’s Dance Floor" at bounding box center [420, 229] width 105 height 13
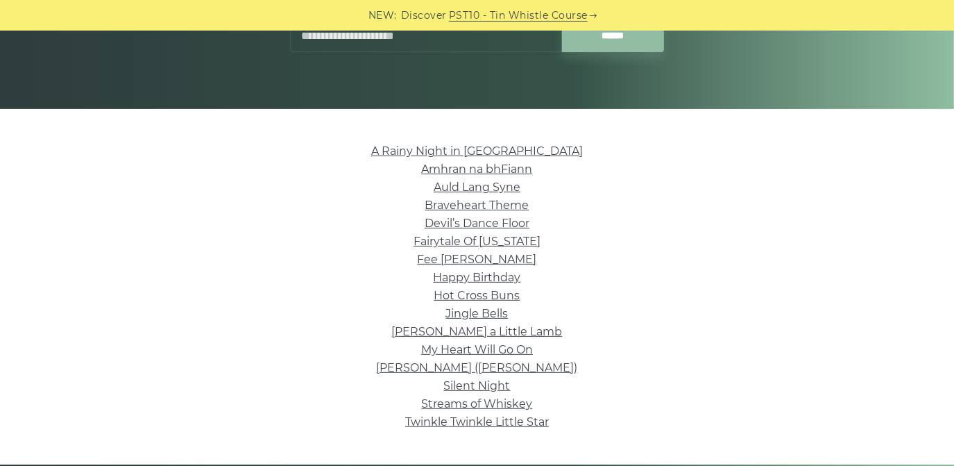
scroll to position [260, 0]
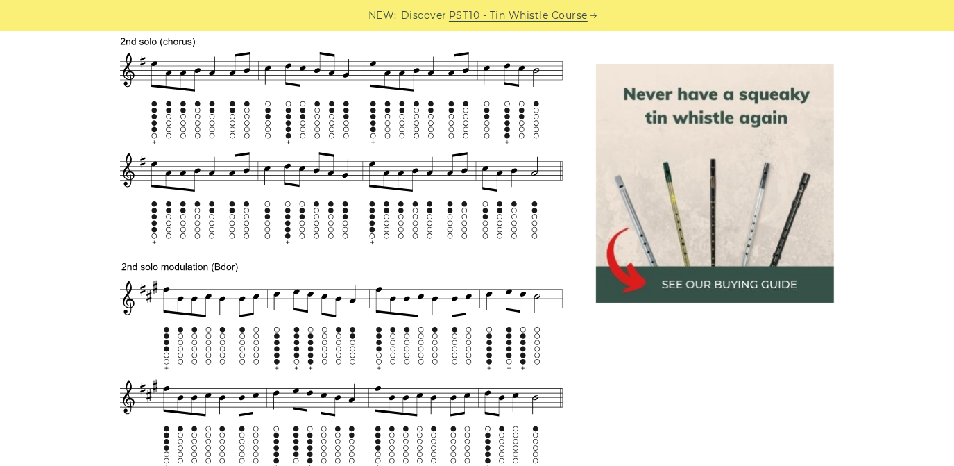
scroll to position [771, 0]
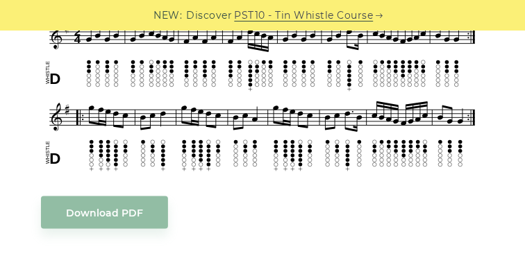
scroll to position [368, 0]
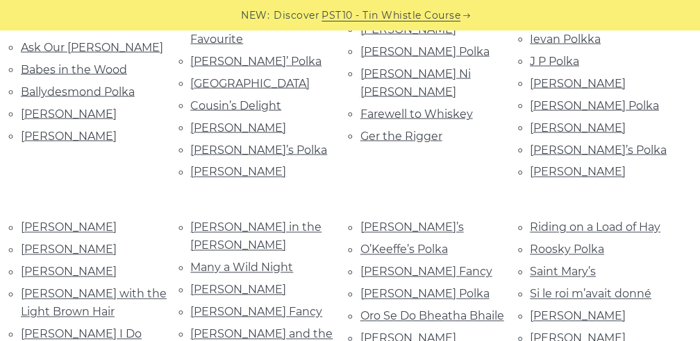
scroll to position [487, 0]
